Goal: Navigation & Orientation: Find specific page/section

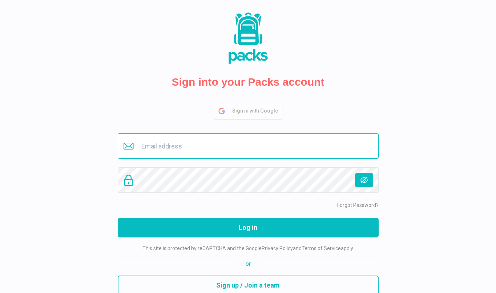
click at [188, 151] on input "email" at bounding box center [248, 145] width 261 height 25
type input "buero@savina.de"
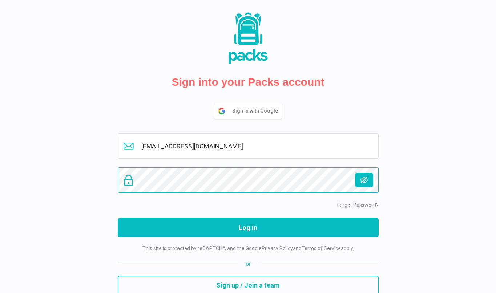
click at [248, 228] on button "Log in" at bounding box center [248, 228] width 261 height 20
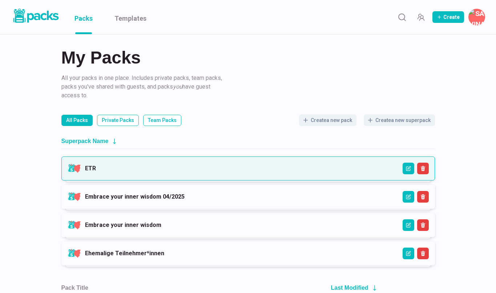
click at [96, 166] on link "ETR" at bounding box center [90, 168] width 11 height 7
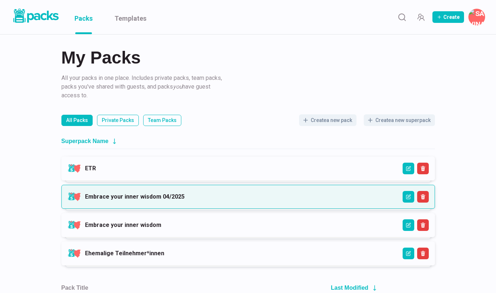
click at [157, 199] on link "Embrace your inner wisdom 04/2025" at bounding box center [135, 196] width 100 height 7
